Goal: Task Accomplishment & Management: Use online tool/utility

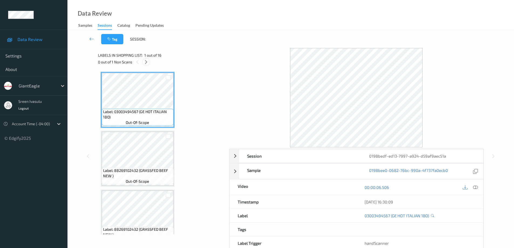
click at [147, 61] on icon at bounding box center [146, 62] width 5 height 5
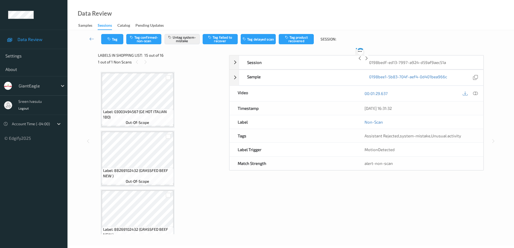
scroll to position [768, 0]
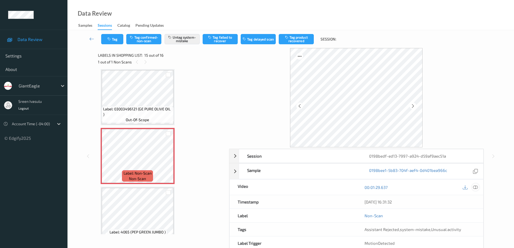
click at [478, 189] on icon at bounding box center [475, 187] width 5 height 5
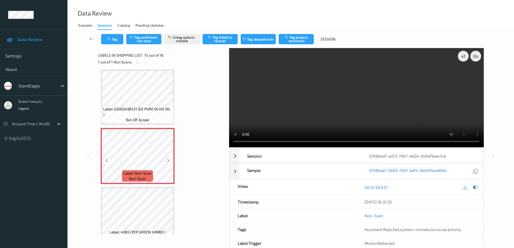
click at [169, 158] on icon at bounding box center [168, 160] width 5 height 5
click at [168, 160] on icon at bounding box center [168, 160] width 5 height 5
click at [167, 160] on icon at bounding box center [168, 160] width 5 height 5
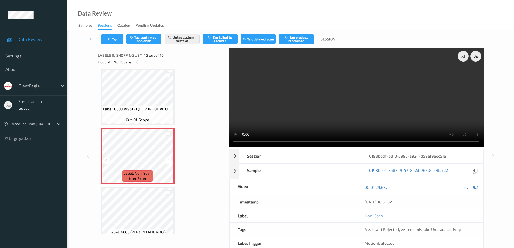
click at [167, 160] on icon at bounding box center [168, 160] width 5 height 5
click at [165, 159] on div at bounding box center [168, 160] width 7 height 7
click at [167, 161] on icon at bounding box center [168, 160] width 5 height 5
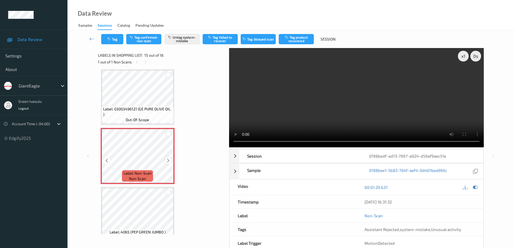
click at [170, 160] on icon at bounding box center [168, 160] width 5 height 5
click at [117, 39] on button "Tag" at bounding box center [112, 39] width 22 height 10
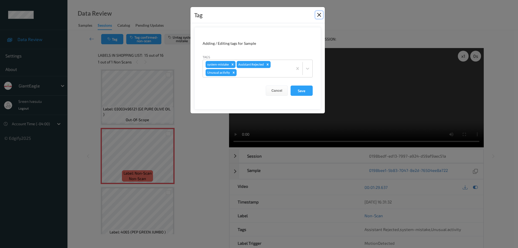
click at [319, 11] on button "Close" at bounding box center [320, 15] width 8 height 8
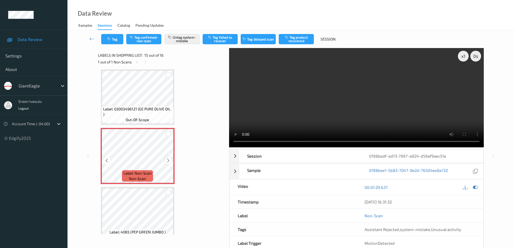
click at [170, 159] on icon at bounding box center [168, 160] width 5 height 5
click at [160, 106] on span "Label: 03003496121 (GE PURE OLIVE OIL )" at bounding box center [137, 111] width 69 height 11
click at [166, 161] on icon at bounding box center [168, 160] width 5 height 5
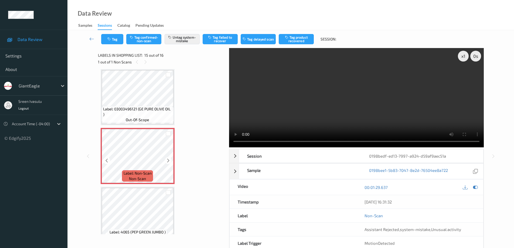
click at [166, 161] on icon at bounding box center [168, 160] width 5 height 5
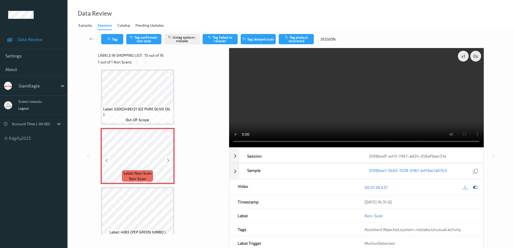
click at [166, 161] on icon at bounding box center [168, 160] width 5 height 5
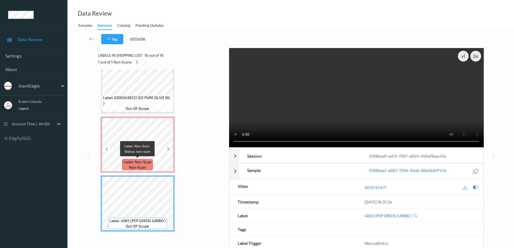
click at [143, 163] on span "Label: Non-Scan" at bounding box center [138, 161] width 28 height 5
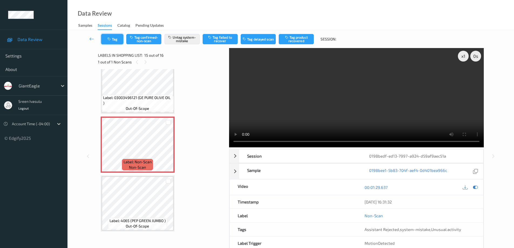
click at [119, 37] on button "Tag" at bounding box center [112, 39] width 22 height 10
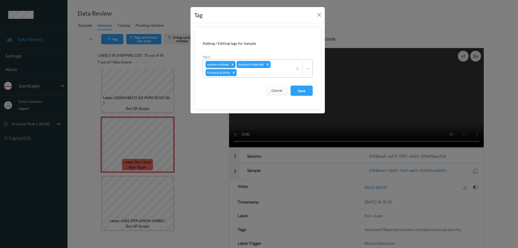
click at [234, 73] on icon "Remove Unusual activity" at bounding box center [234, 73] width 2 height 2
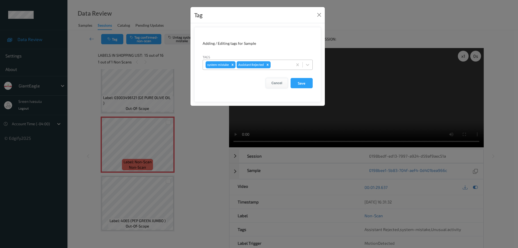
click at [278, 84] on button "Cancel" at bounding box center [277, 83] width 22 height 10
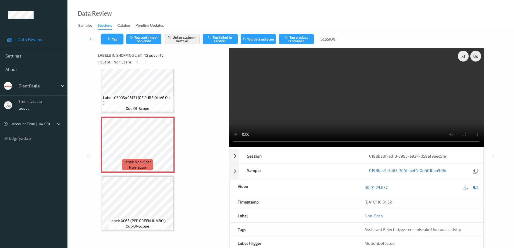
click at [112, 40] on button "Tag" at bounding box center [112, 39] width 22 height 10
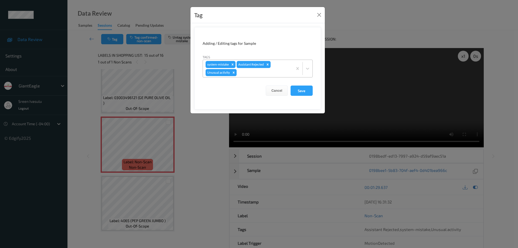
click at [234, 73] on icon "Remove Unusual activity" at bounding box center [234, 73] width 4 height 4
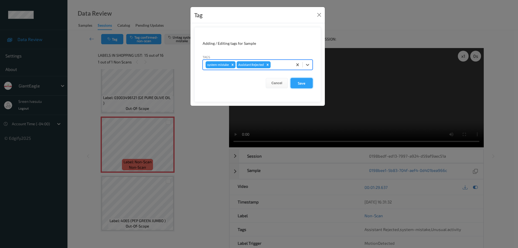
click at [303, 82] on button "Save" at bounding box center [302, 83] width 22 height 10
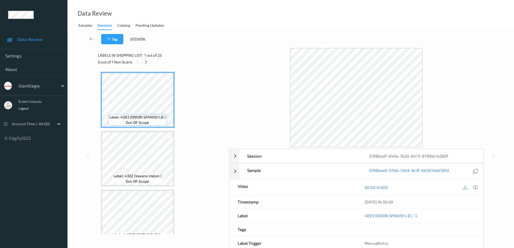
click at [144, 62] on icon at bounding box center [146, 62] width 5 height 5
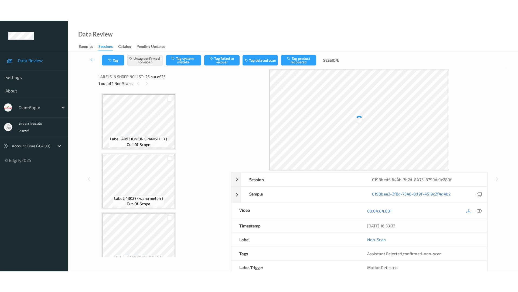
scroll to position [1309, 0]
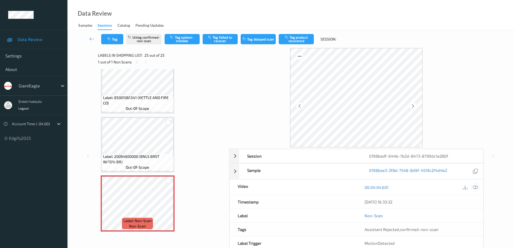
click at [479, 187] on div at bounding box center [475, 187] width 7 height 7
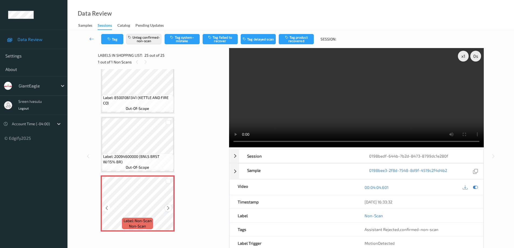
click at [169, 210] on icon at bounding box center [168, 208] width 5 height 5
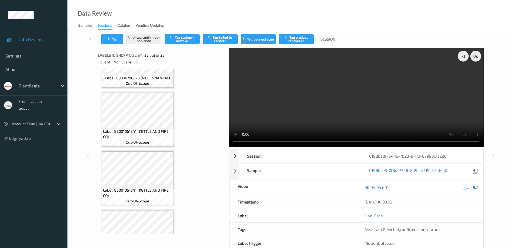
scroll to position [1049, 0]
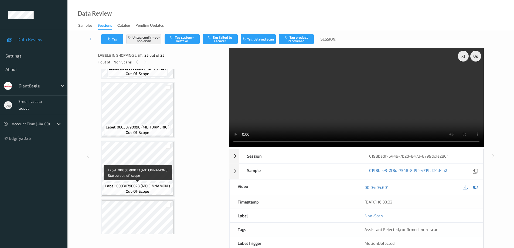
click at [153, 187] on span "Label: 00030790023 (MD CINNAMON )" at bounding box center [137, 185] width 65 height 5
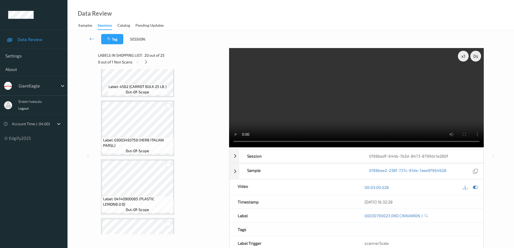
scroll to position [216, 0]
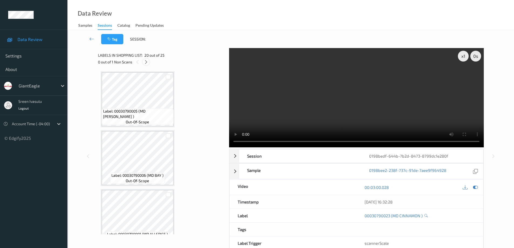
click at [147, 60] on icon at bounding box center [146, 62] width 5 height 5
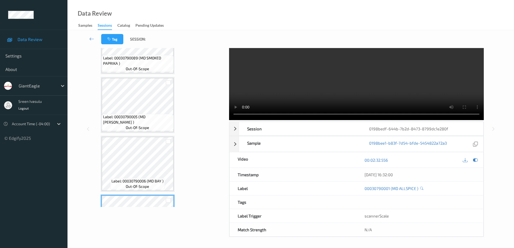
scroll to position [553, 0]
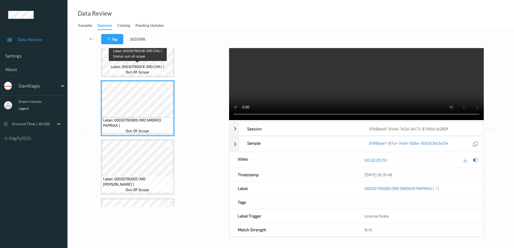
click at [147, 66] on span "Label: 00030790018 (MD CHILI )" at bounding box center [138, 66] width 54 height 5
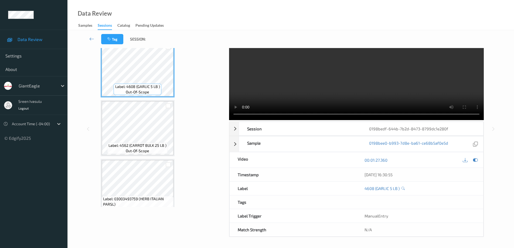
scroll to position [13, 0]
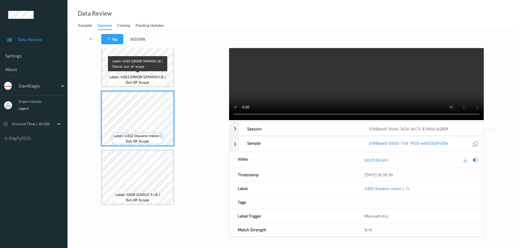
click at [155, 76] on span "Label: 4093 (ONION SPANISH LB )" at bounding box center [137, 76] width 56 height 5
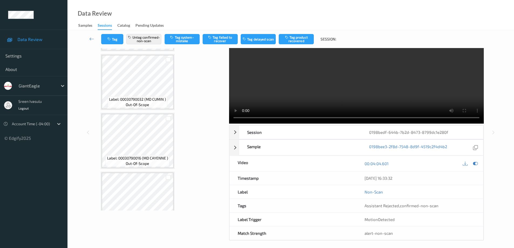
scroll to position [0, 0]
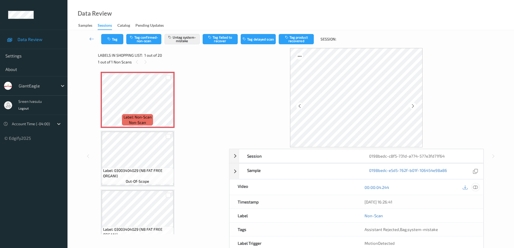
click at [476, 189] on icon at bounding box center [475, 187] width 5 height 5
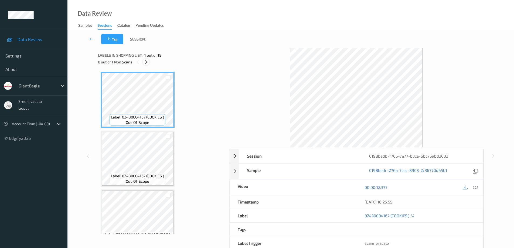
click at [144, 62] on icon at bounding box center [146, 62] width 5 height 5
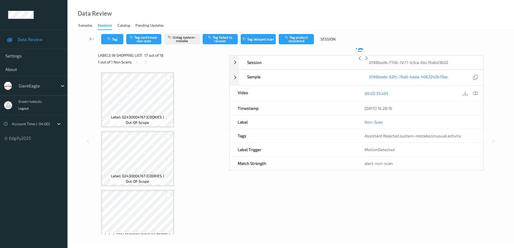
scroll to position [885, 0]
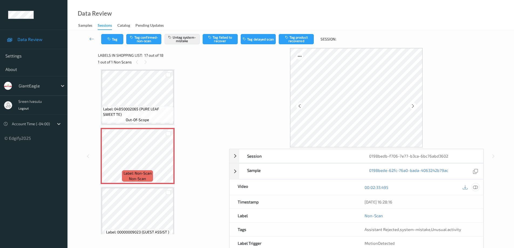
click at [476, 187] on icon at bounding box center [475, 187] width 5 height 5
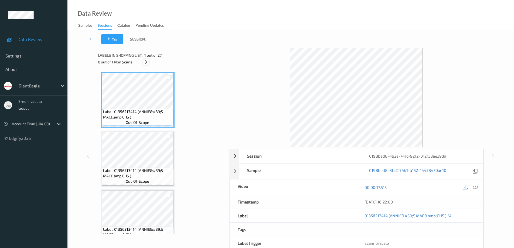
click at [146, 61] on icon at bounding box center [146, 62] width 5 height 5
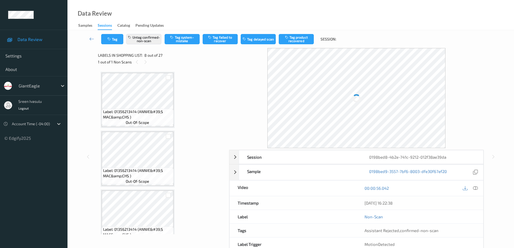
scroll to position [356, 0]
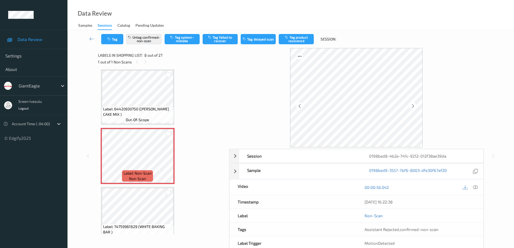
click at [472, 184] on div at bounding box center [471, 187] width 18 height 7
click at [478, 190] on div at bounding box center [475, 187] width 7 height 7
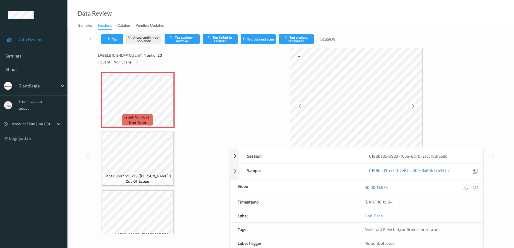
click at [478, 188] on icon at bounding box center [475, 187] width 5 height 5
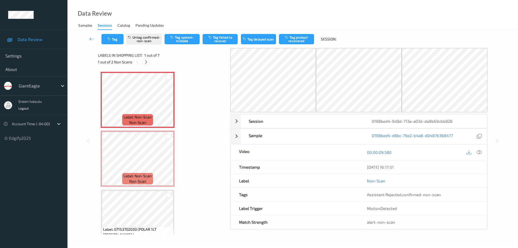
click at [148, 62] on icon at bounding box center [146, 62] width 5 height 5
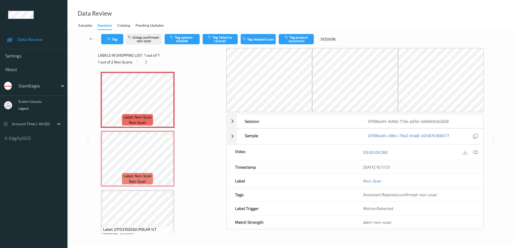
scroll to position [3, 0]
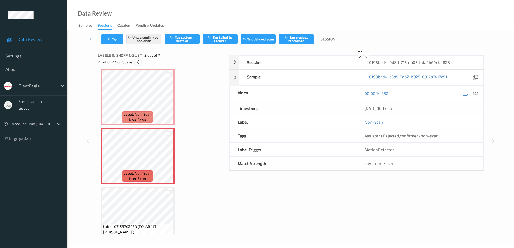
click at [137, 61] on icon at bounding box center [138, 62] width 5 height 5
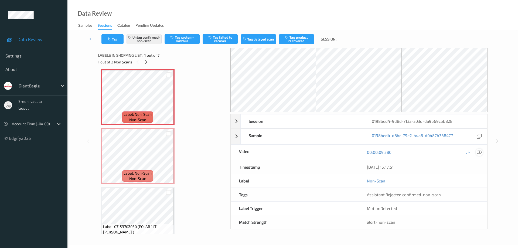
click at [476, 152] on div at bounding box center [479, 152] width 7 height 7
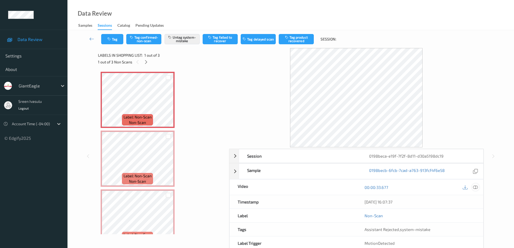
click at [474, 187] on icon at bounding box center [475, 187] width 5 height 5
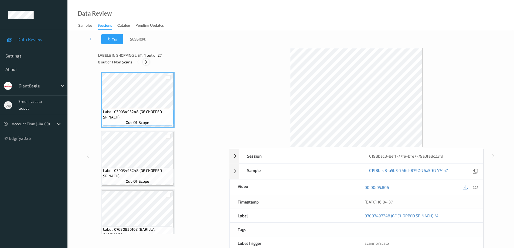
click at [146, 63] on icon at bounding box center [146, 62] width 5 height 5
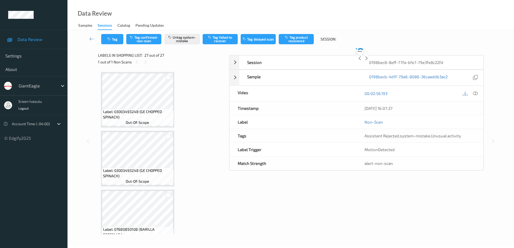
scroll to position [1426, 0]
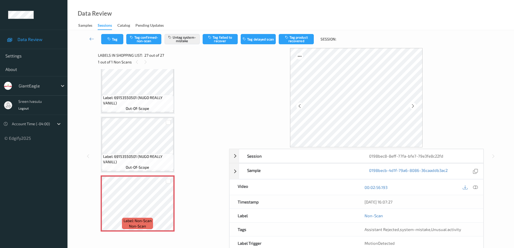
click at [472, 187] on div at bounding box center [471, 187] width 18 height 7
click at [475, 187] on icon at bounding box center [475, 187] width 5 height 5
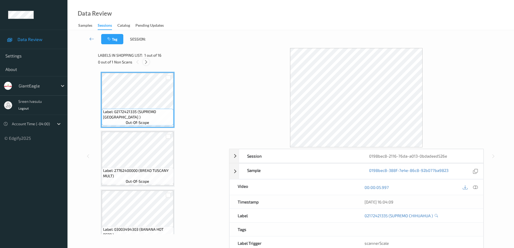
click at [146, 62] on icon at bounding box center [146, 62] width 5 height 5
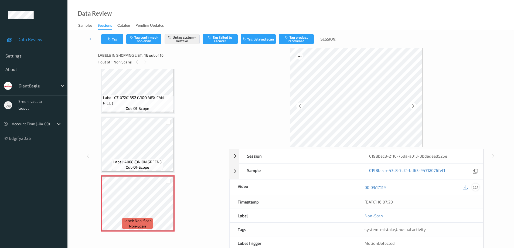
click at [475, 189] on icon at bounding box center [475, 187] width 5 height 5
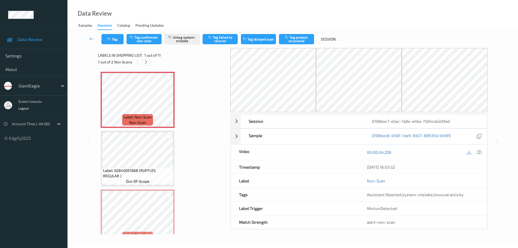
click at [143, 62] on div at bounding box center [146, 62] width 7 height 7
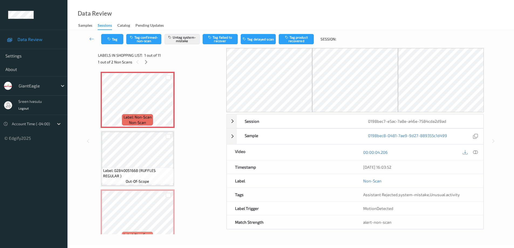
scroll to position [62, 0]
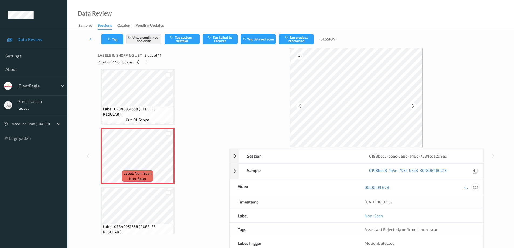
click at [474, 189] on icon at bounding box center [475, 187] width 5 height 5
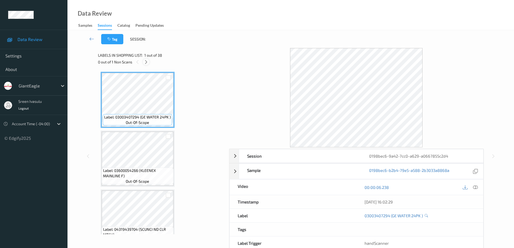
click at [146, 63] on icon at bounding box center [146, 62] width 5 height 5
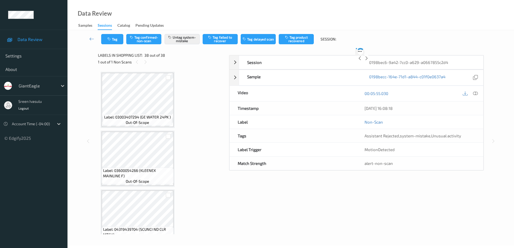
scroll to position [2074, 0]
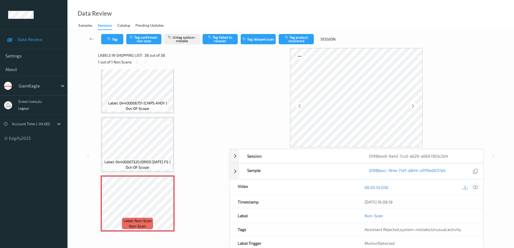
click at [477, 189] on icon at bounding box center [475, 187] width 5 height 5
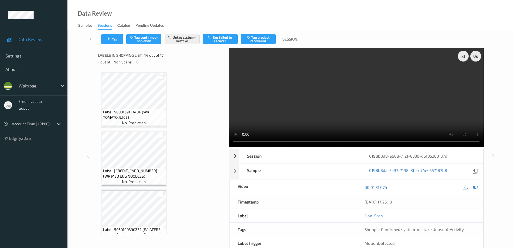
scroll to position [730, 0]
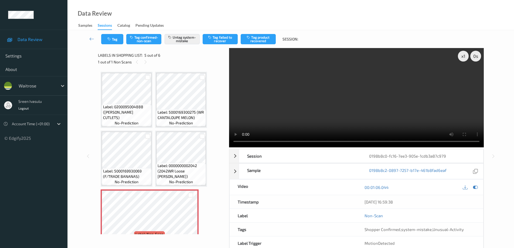
scroll to position [73, 0]
